Goal: Task Accomplishment & Management: Manage account settings

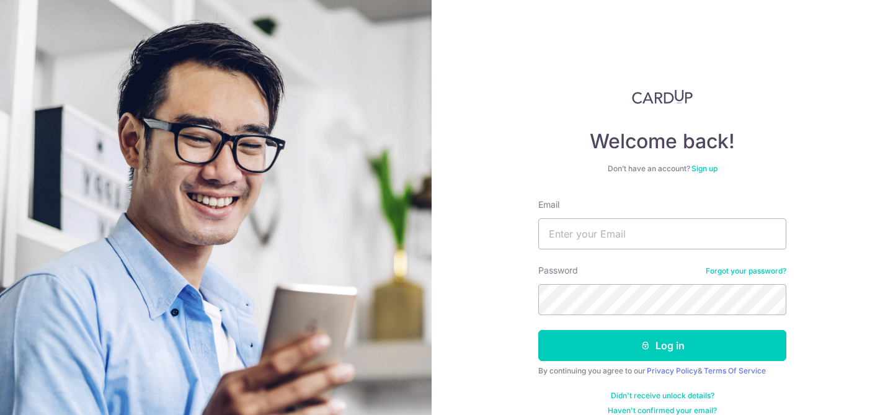
scroll to position [16, 0]
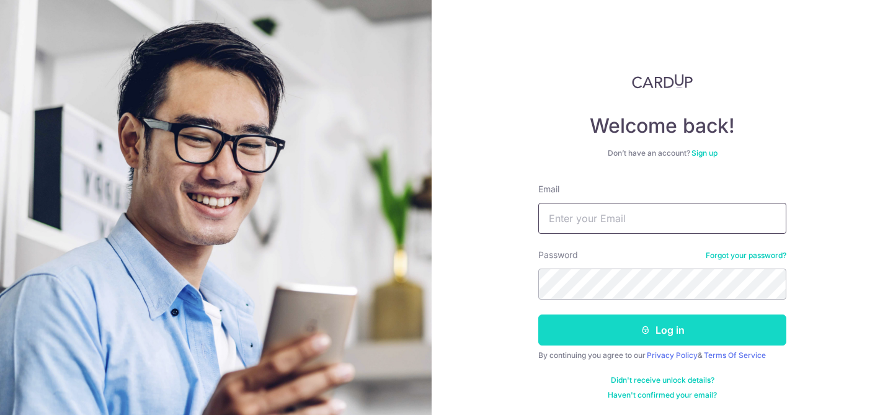
type input "[EMAIL_ADDRESS][PERSON_NAME][DOMAIN_NAME]"
click at [654, 336] on button "Log in" at bounding box center [662, 329] width 248 height 31
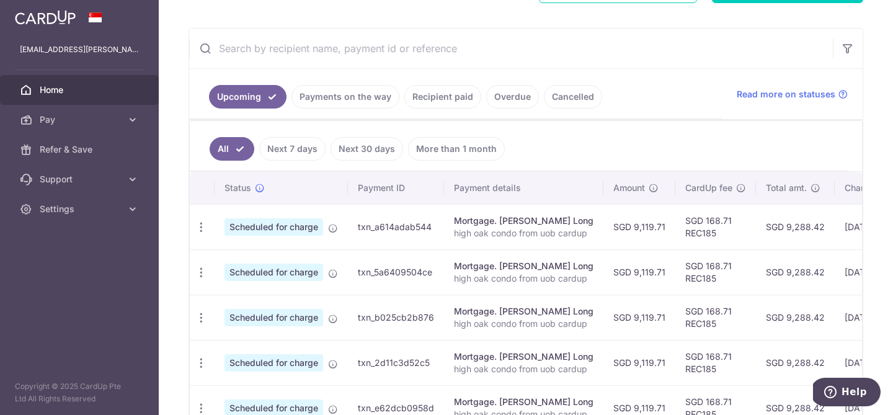
scroll to position [257, 0]
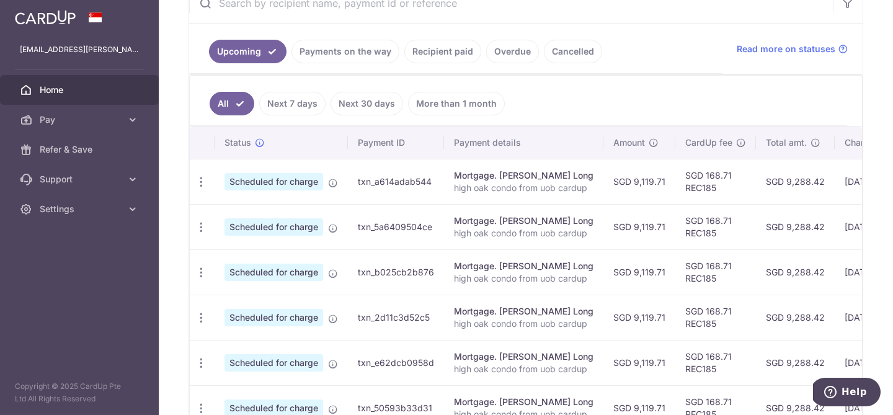
click at [516, 52] on link "Overdue" at bounding box center [512, 52] width 53 height 24
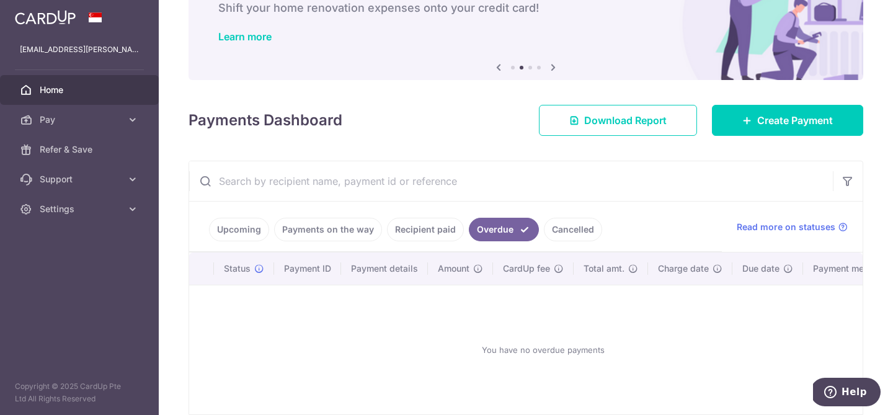
scroll to position [138, 0]
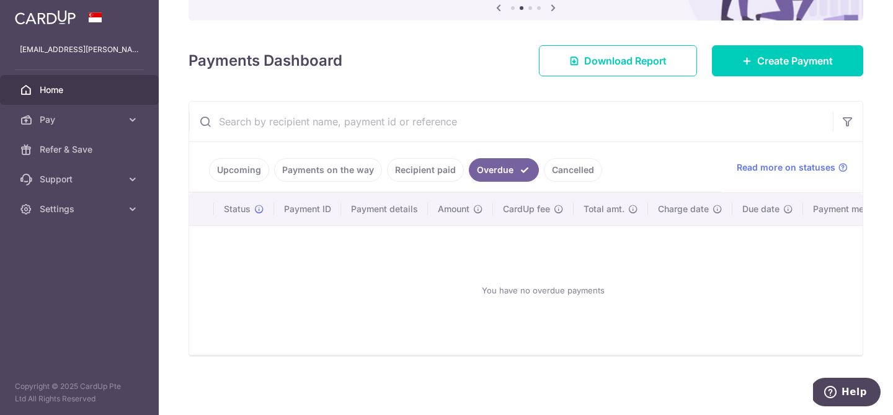
click at [564, 166] on link "Cancelled" at bounding box center [573, 170] width 58 height 24
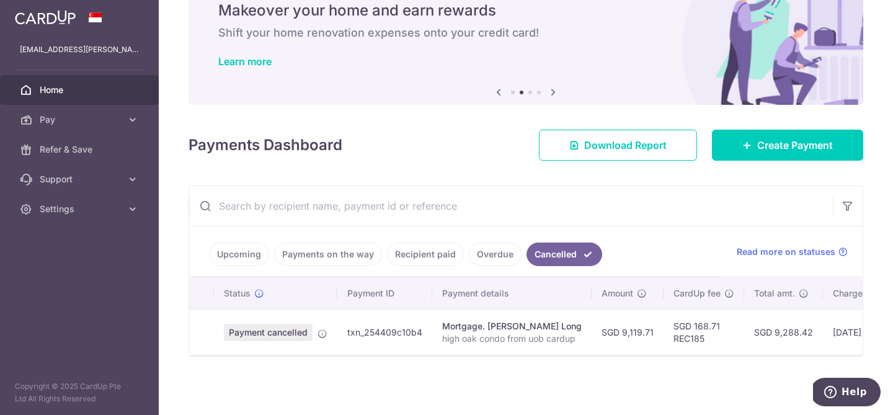
scroll to position [0, 0]
